Goal: Contribute content

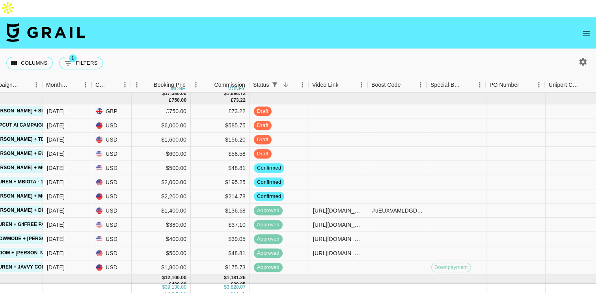
scroll to position [169, 397]
click at [338, 119] on div at bounding box center [337, 126] width 59 height 14
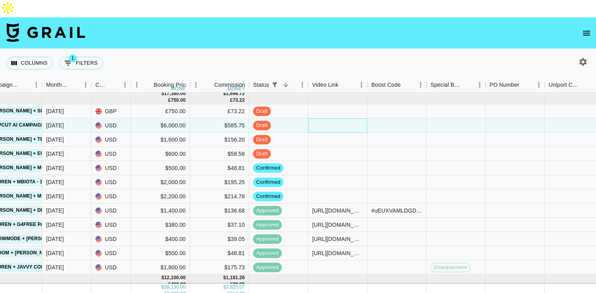
click at [338, 119] on div at bounding box center [337, 126] width 59 height 14
type input "[URL][DOMAIN_NAME]"
click at [373, 133] on div at bounding box center [396, 140] width 59 height 14
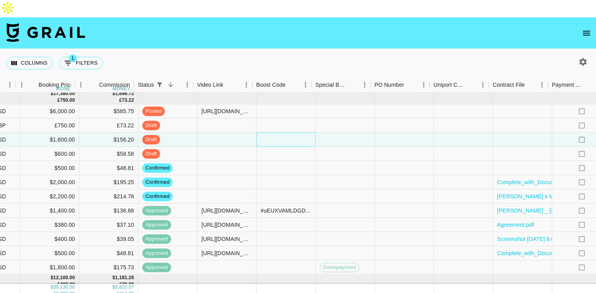
scroll to position [167, 515]
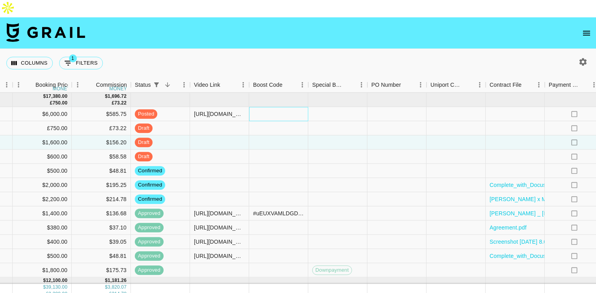
click at [274, 107] on div at bounding box center [278, 114] width 59 height 14
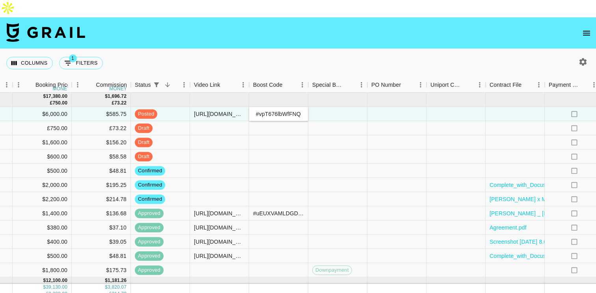
scroll to position [0, 159]
type input "#vpT676lbWfFNQql/qCNQRPEfY0iVkE65ECTpG/V9xhxFtS/7bIeeV19Ml2ahKvQ="
click at [315, 121] on div at bounding box center [337, 128] width 59 height 14
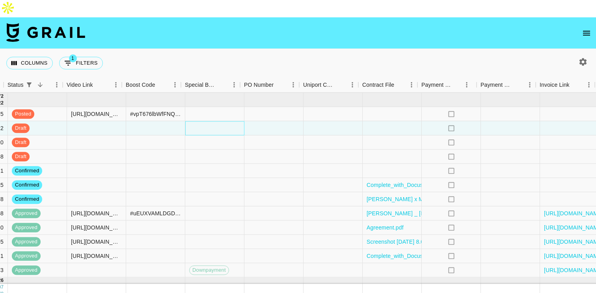
scroll to position [167, 643]
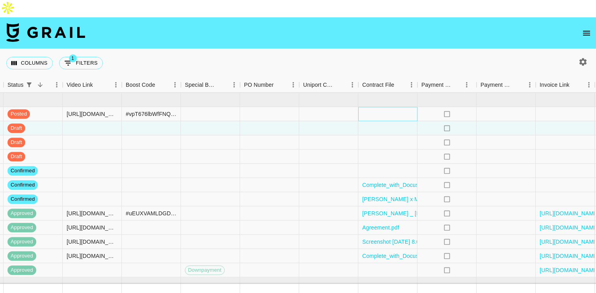
click at [383, 107] on div at bounding box center [387, 114] width 59 height 14
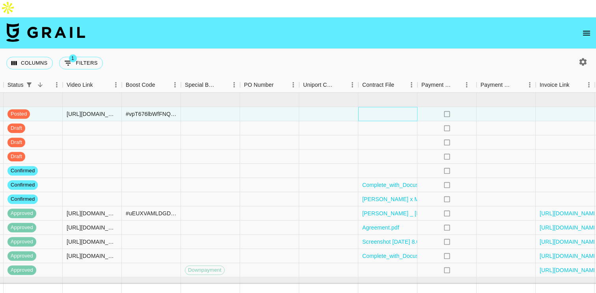
click at [392, 107] on div at bounding box center [387, 114] width 59 height 14
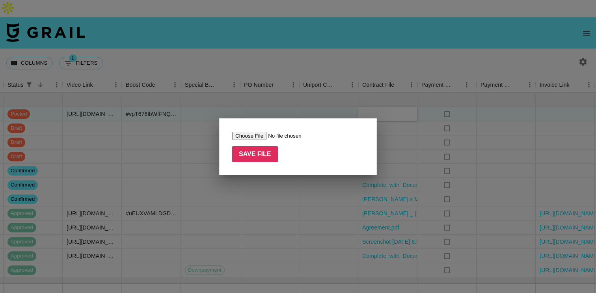
click at [253, 132] on input "file" at bounding box center [282, 136] width 100 height 8
type input "C:\fakepath\capcutaisocialmedia_vmichellerangel.pdf"
click at [253, 158] on input "Save File" at bounding box center [255, 154] width 46 height 16
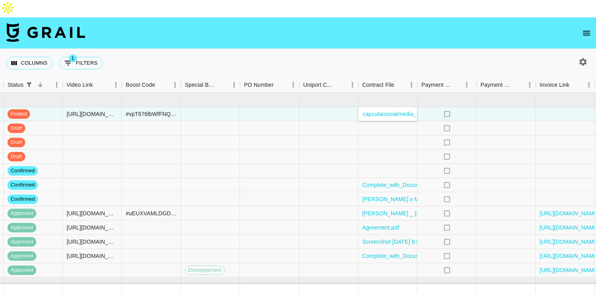
click at [394, 49] on div "Columns 1 Filters + Booking" at bounding box center [298, 63] width 596 height 28
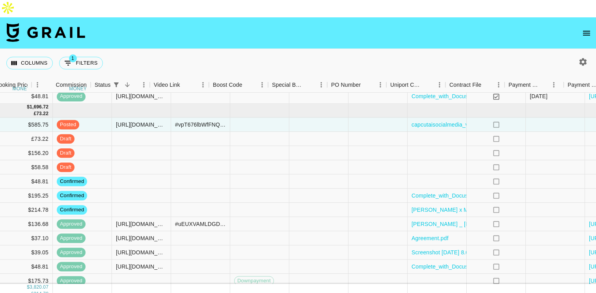
scroll to position [156, 673]
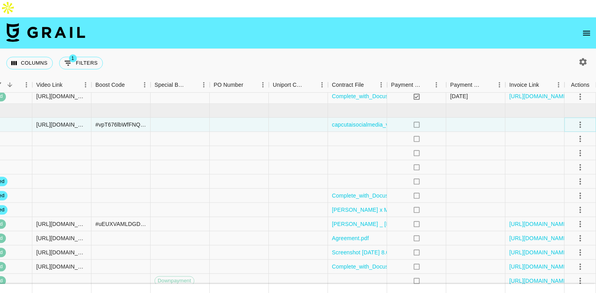
click at [577, 120] on icon "select merge strategy" at bounding box center [579, 124] width 9 height 9
click at [566, 180] on div "Approve" at bounding box center [563, 180] width 24 height 9
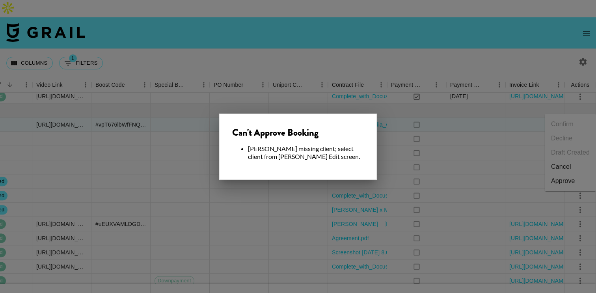
click at [188, 133] on div at bounding box center [298, 146] width 596 height 293
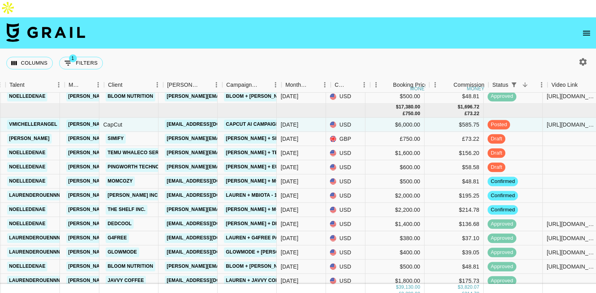
scroll to position [156, 147]
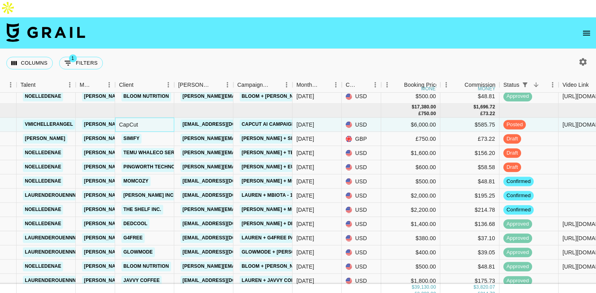
click at [129, 118] on div "CapCut" at bounding box center [144, 125] width 59 height 14
click at [147, 118] on div "CapCut" at bounding box center [144, 125] width 59 height 14
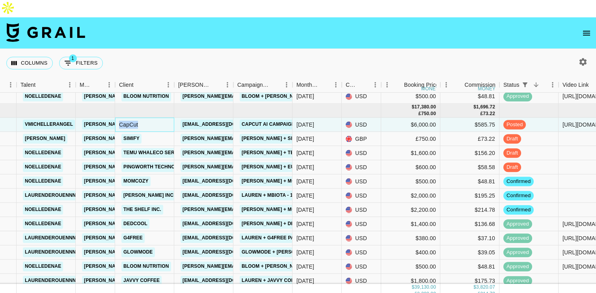
click at [147, 118] on div "CapCut" at bounding box center [144, 125] width 59 height 14
click at [255, 120] on link "CapCut AI Campaign" at bounding box center [268, 125] width 57 height 10
click at [126, 118] on div "CapCut" at bounding box center [144, 125] width 59 height 14
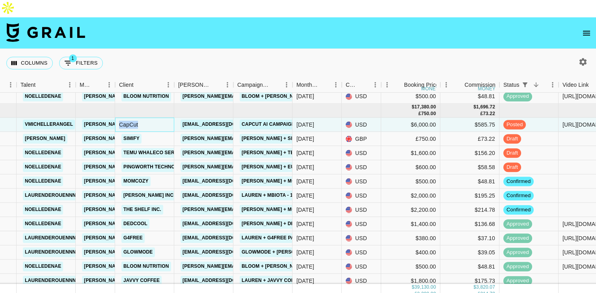
click at [126, 118] on div "CapCut" at bounding box center [144, 125] width 59 height 14
click at [154, 118] on div "CapCut" at bounding box center [144, 125] width 59 height 14
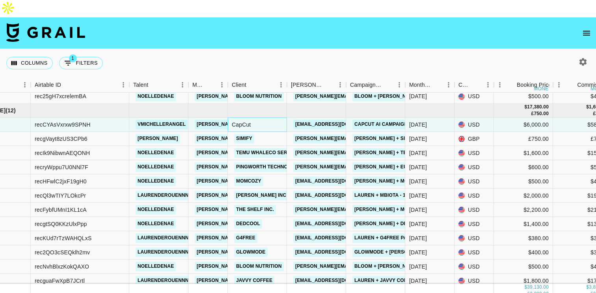
scroll to position [156, 0]
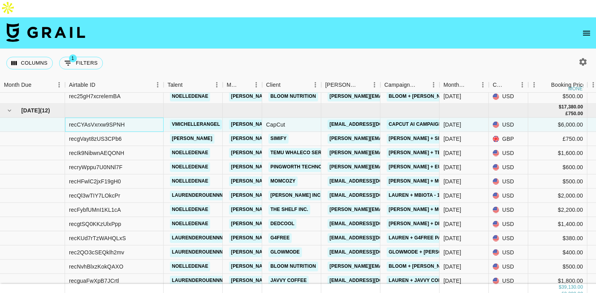
click at [75, 121] on div "recCYAsVxrxw9SPNH" at bounding box center [97, 125] width 56 height 8
copy div "recCYAsVxrxw9SPNH"
click at [294, 118] on div "CapCut" at bounding box center [291, 125] width 59 height 14
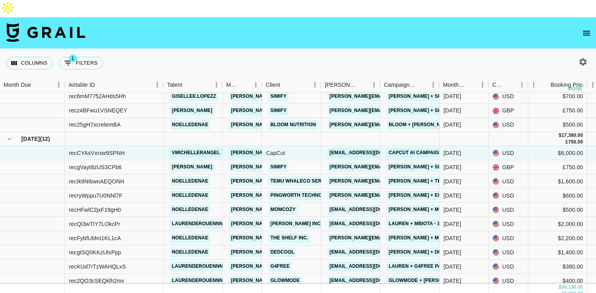
scroll to position [128, 0]
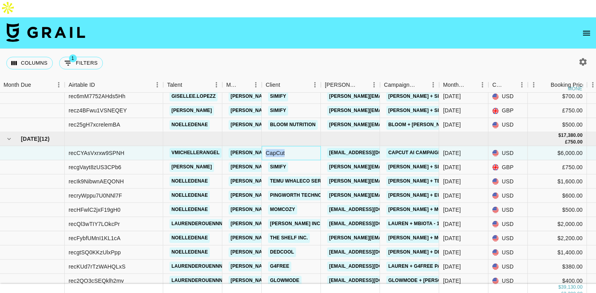
drag, startPoint x: 288, startPoint y: 136, endPoint x: 265, endPoint y: 136, distance: 22.9
click at [265, 146] on div "CapCut" at bounding box center [291, 153] width 59 height 14
click at [305, 146] on div "CapCut" at bounding box center [291, 153] width 59 height 14
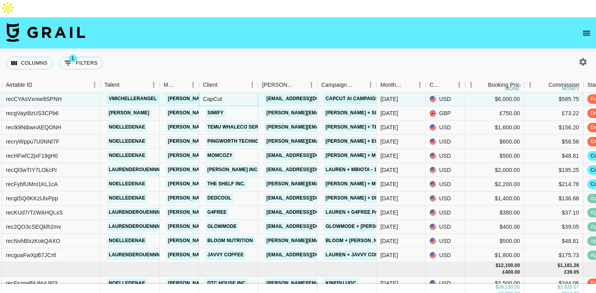
scroll to position [181, 63]
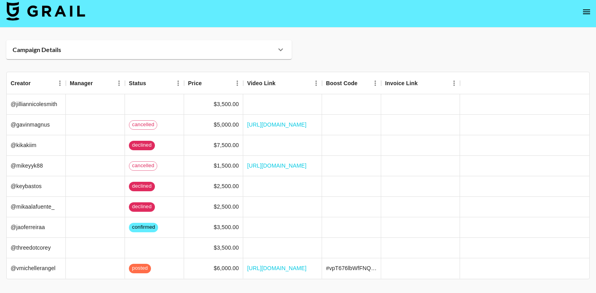
scroll to position [30, 0]
